Goal: Information Seeking & Learning: Learn about a topic

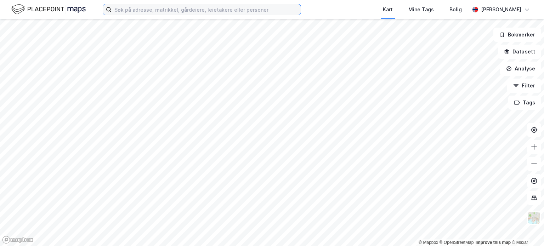
click at [179, 8] on input at bounding box center [205, 9] width 189 height 11
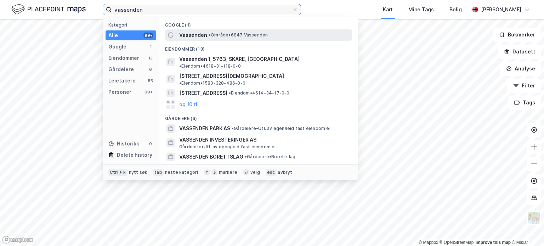
type input "vassenden"
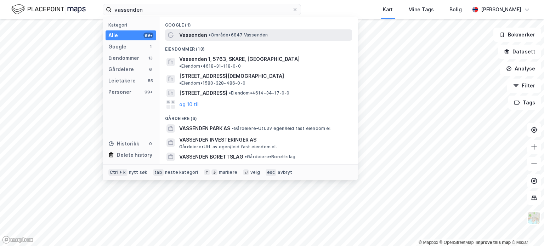
click at [215, 32] on span "• Område • 6847 Vassenden" at bounding box center [237, 35] width 59 height 6
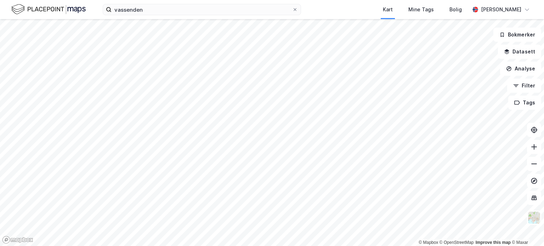
click at [339, 246] on html "vassenden Kart Mine Tags Bolig [PERSON_NAME] © Mapbox © OpenStreetMap Improve t…" at bounding box center [272, 123] width 544 height 246
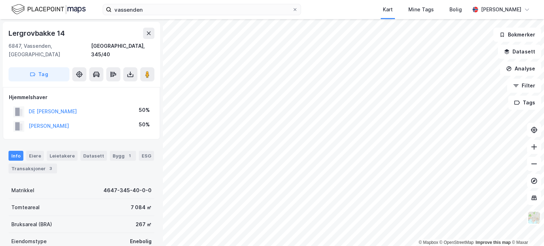
click at [124, 34] on div "© Mapbox © OpenStreetMap Improve this map © Maxar [STREET_ADDRESS], [GEOGRAPHIC…" at bounding box center [272, 132] width 544 height 227
click at [411, 8] on div "vassenden Kart Mine Tags Bolig [PERSON_NAME] © Mapbox © OpenStreetMap Improve t…" at bounding box center [272, 123] width 544 height 246
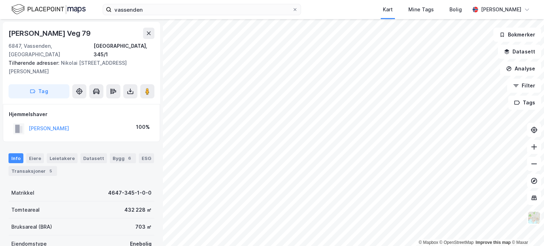
click at [376, 0] on html "vassenden Kart Mine Tags Bolig [PERSON_NAME] © Mapbox © OpenStreetMap Improve t…" at bounding box center [272, 123] width 544 height 246
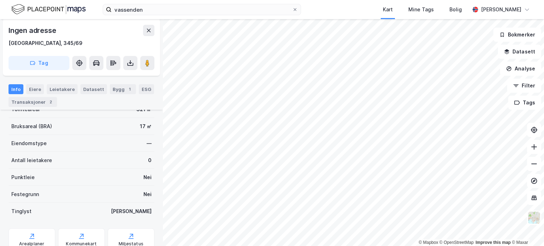
scroll to position [102, 0]
